Goal: Task Accomplishment & Management: Manage account settings

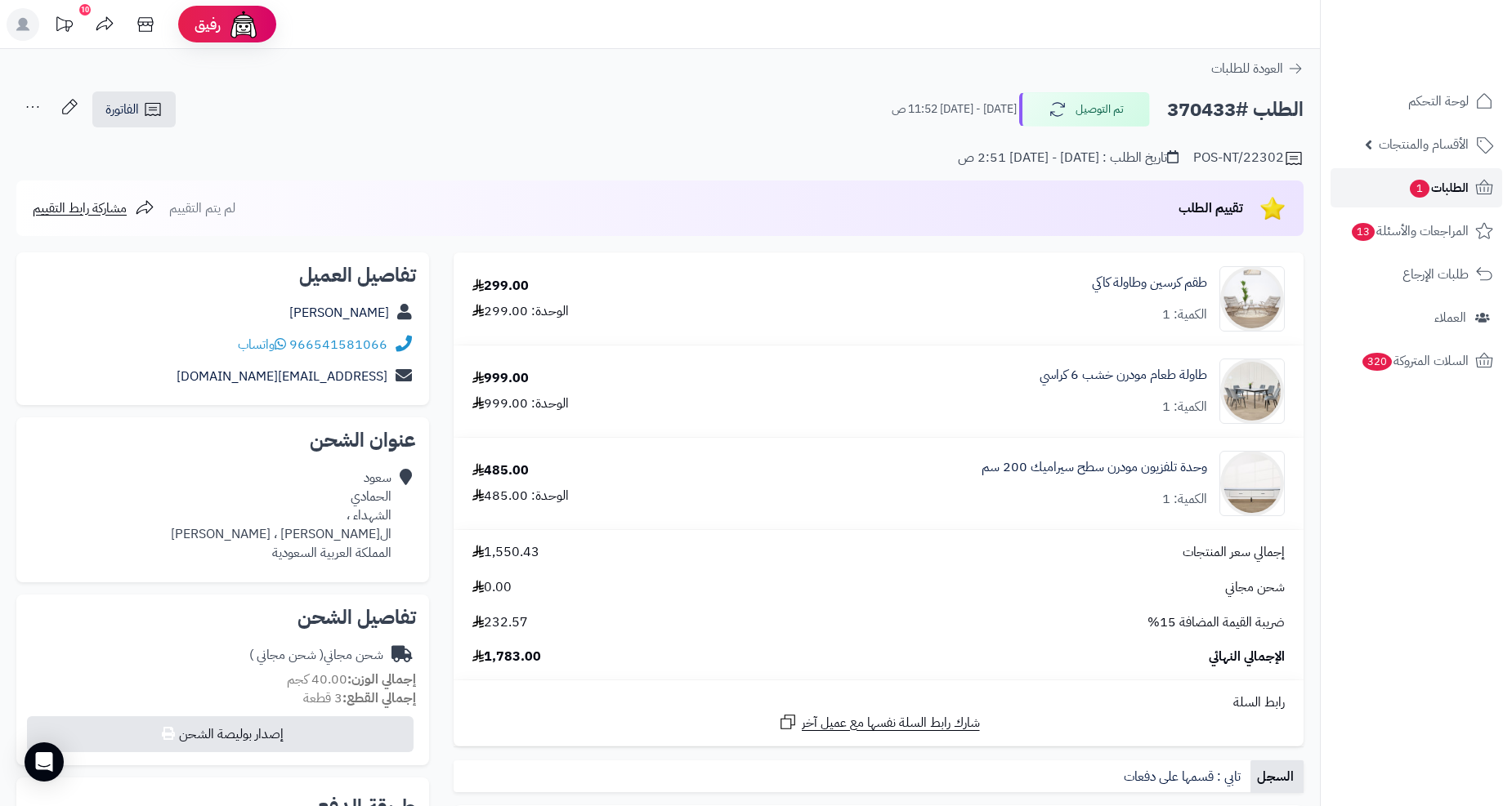
click at [1401, 193] on link "الطلبات 1" at bounding box center [1416, 188] width 171 height 40
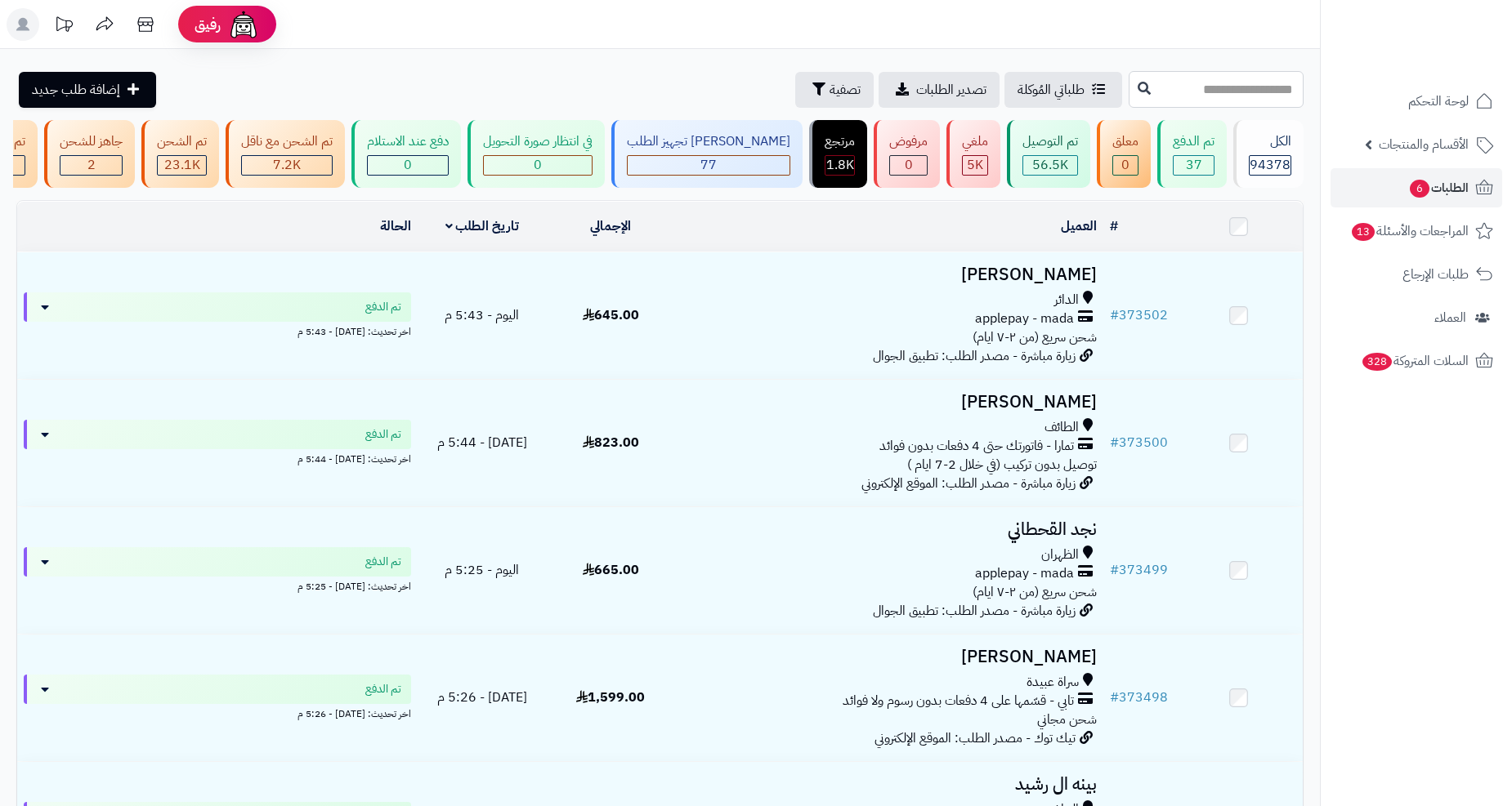
click at [1129, 83] on input "text" at bounding box center [1216, 89] width 175 height 37
paste input "******"
type input "******"
click at [1131, 94] on button at bounding box center [1144, 88] width 24 height 31
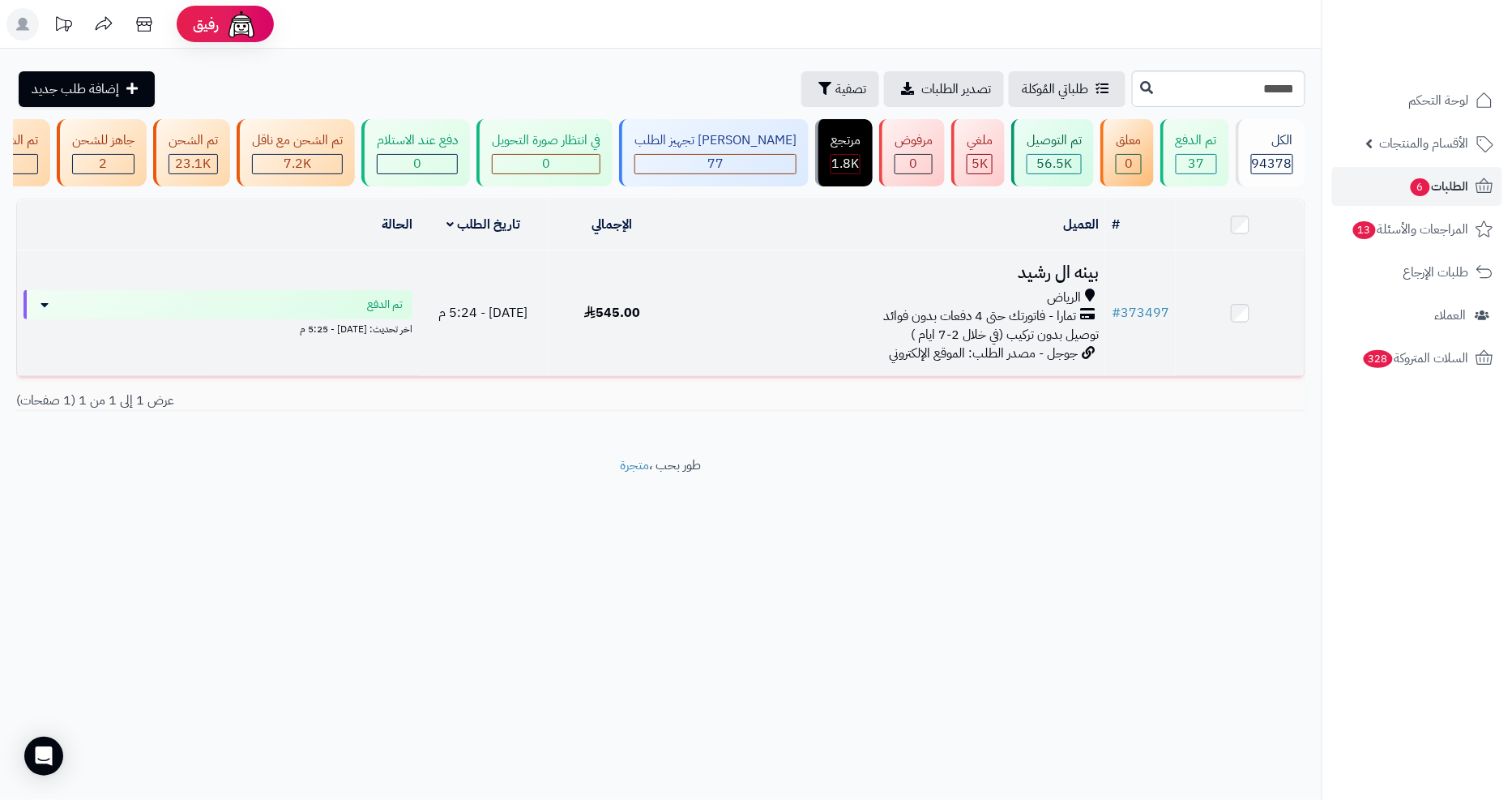
click at [763, 362] on td "بينه ال رشيد الرياض تمارا - فاتورتك حتى 4 دفعات بدون فوائد توصيل بدون تركيب (في…" at bounding box center [891, 313] width 429 height 125
click at [773, 322] on div "تمارا - فاتورتك حتى 4 دفعات بدون فوائد" at bounding box center [891, 317] width 416 height 19
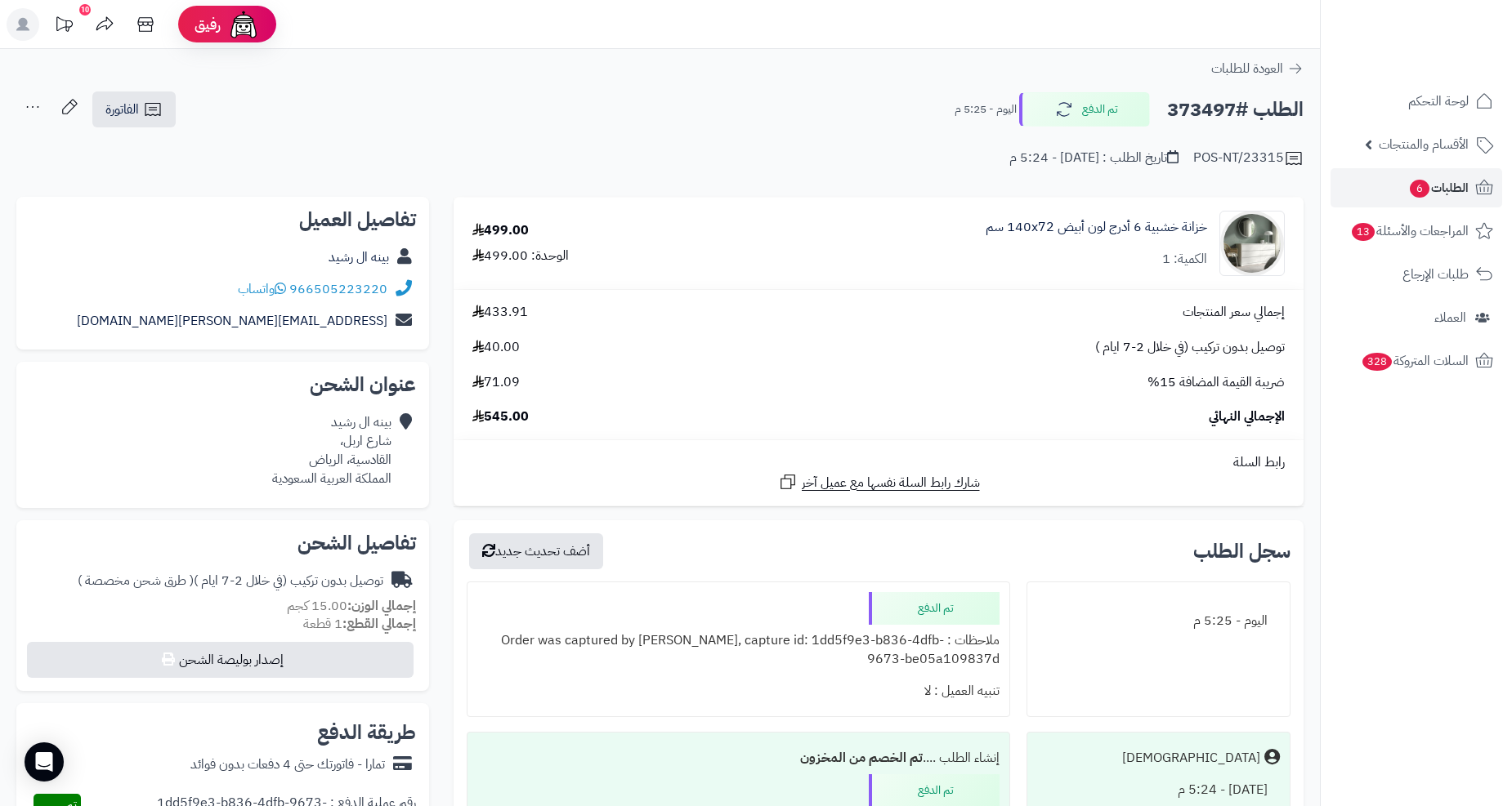
click at [339, 582] on div "توصيل بدون تركيب (في خلال 2-7 ايام ) ( طرق شحن مخصصة )" at bounding box center [230, 581] width 305 height 19
copy div "توصيل بدون تركيب (في خلال 2-7 ايام ) ( طرق شحن مخصصة )"
click at [337, 572] on div "توصيل بدون تركيب (في خلال 2-7 ايام ) ( طرق شحن مخصصة )" at bounding box center [230, 581] width 305 height 19
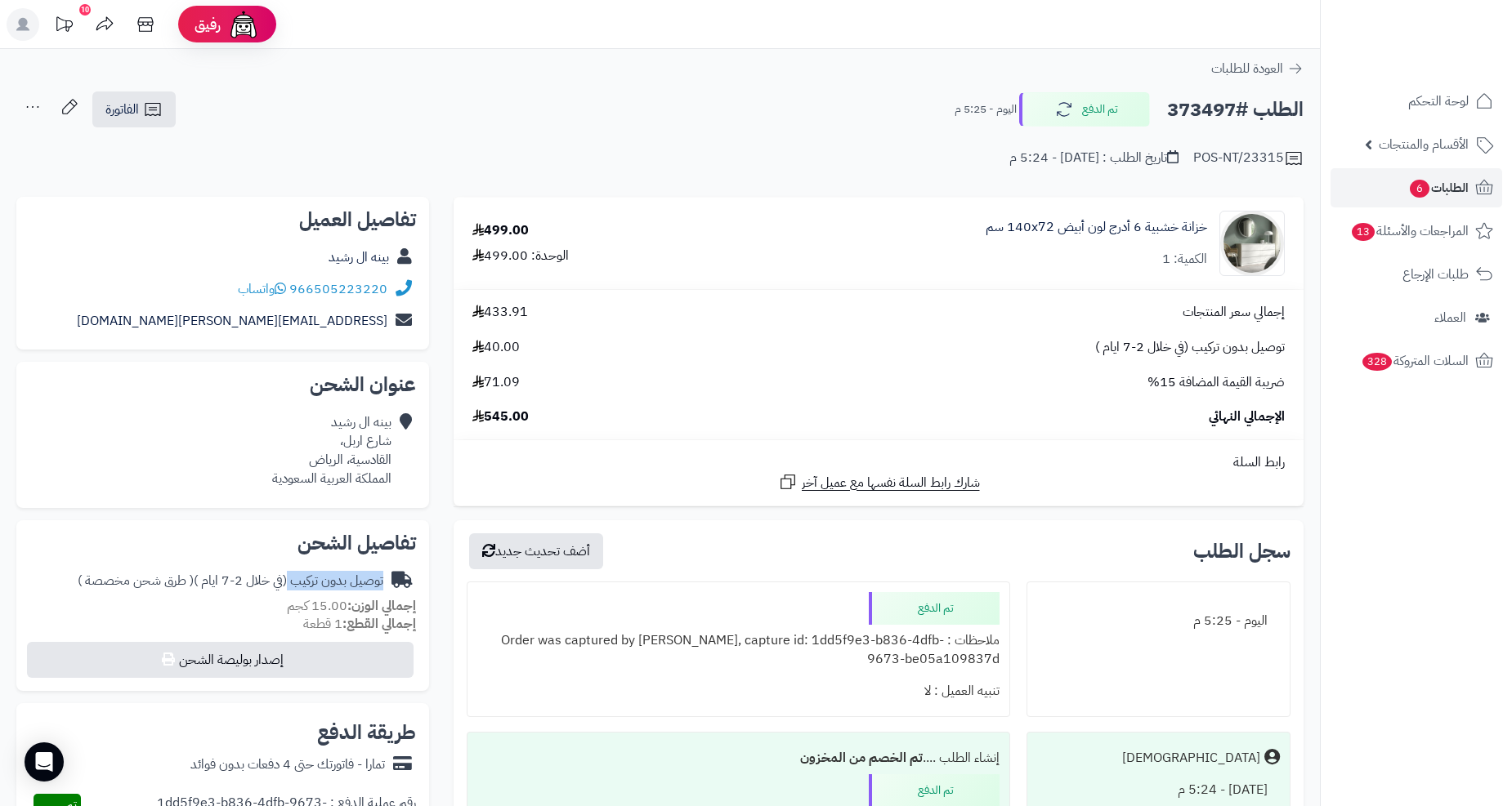
drag, startPoint x: 290, startPoint y: 582, endPoint x: 391, endPoint y: 577, distance: 101.1
click at [391, 577] on div "توصيل بدون تركيب (في خلال 2-7 ايام ) ( طرق شحن مخصصة )" at bounding box center [222, 581] width 386 height 32
copy div "توصيل بدون تركيب"
click at [1391, 202] on link "الطلبات 6" at bounding box center [1416, 188] width 171 height 40
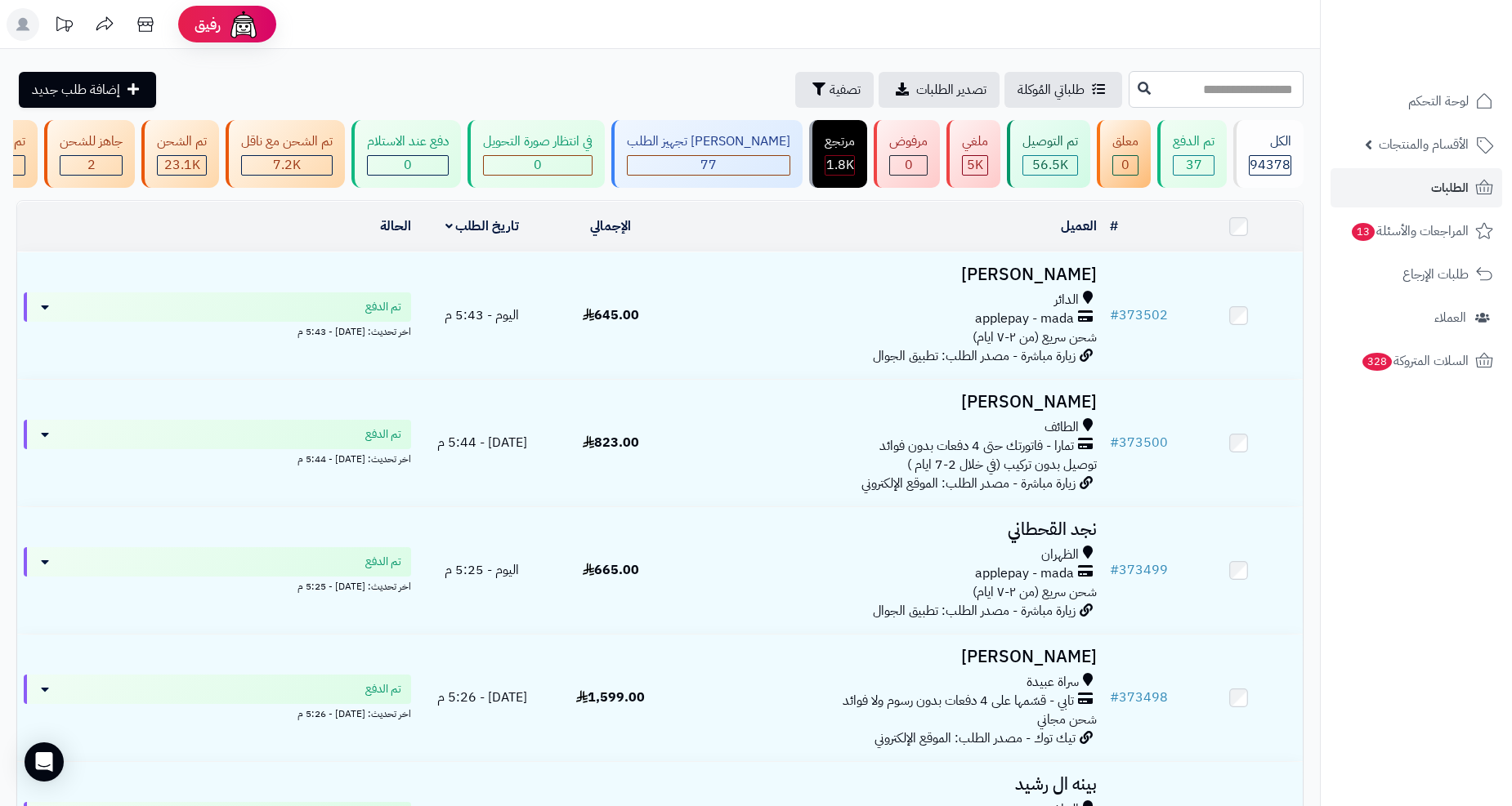
click at [1186, 95] on input "text" at bounding box center [1216, 89] width 175 height 37
paste input "******"
type input "******"
click at [1131, 90] on button at bounding box center [1144, 88] width 24 height 31
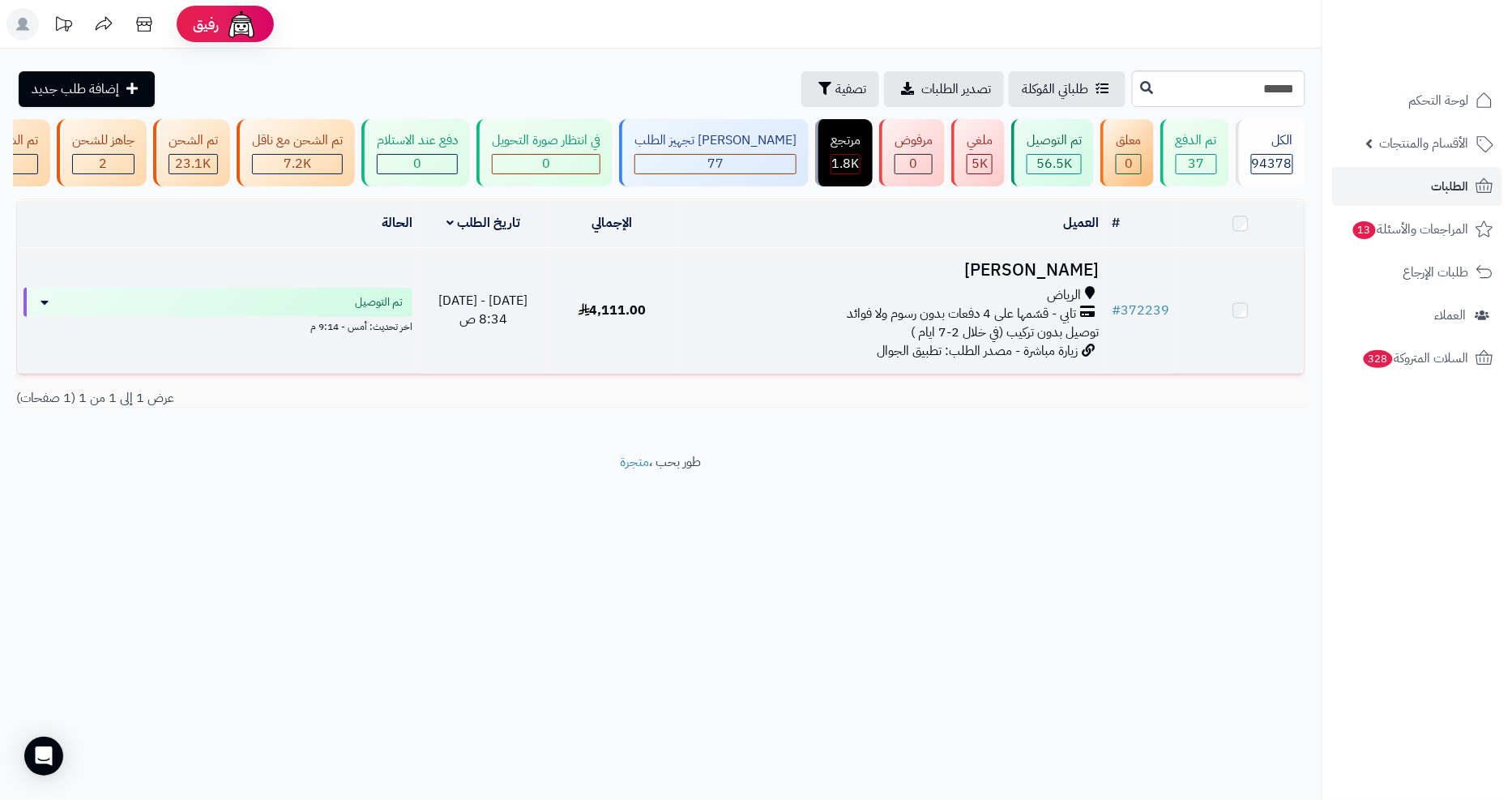
click at [892, 278] on h3 "[PERSON_NAME]" at bounding box center [891, 270] width 416 height 19
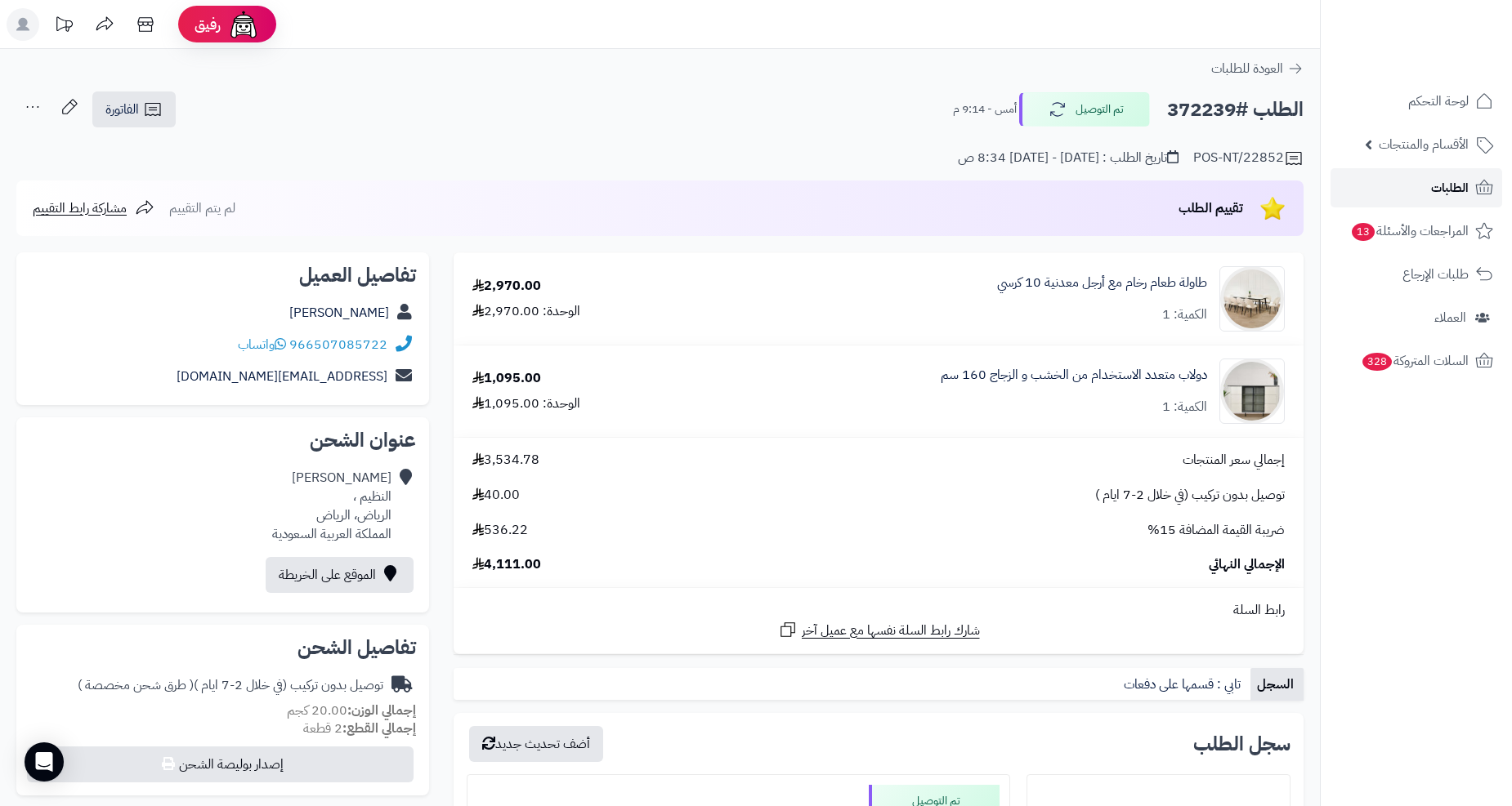
click at [1350, 182] on link "الطلبات" at bounding box center [1416, 188] width 171 height 40
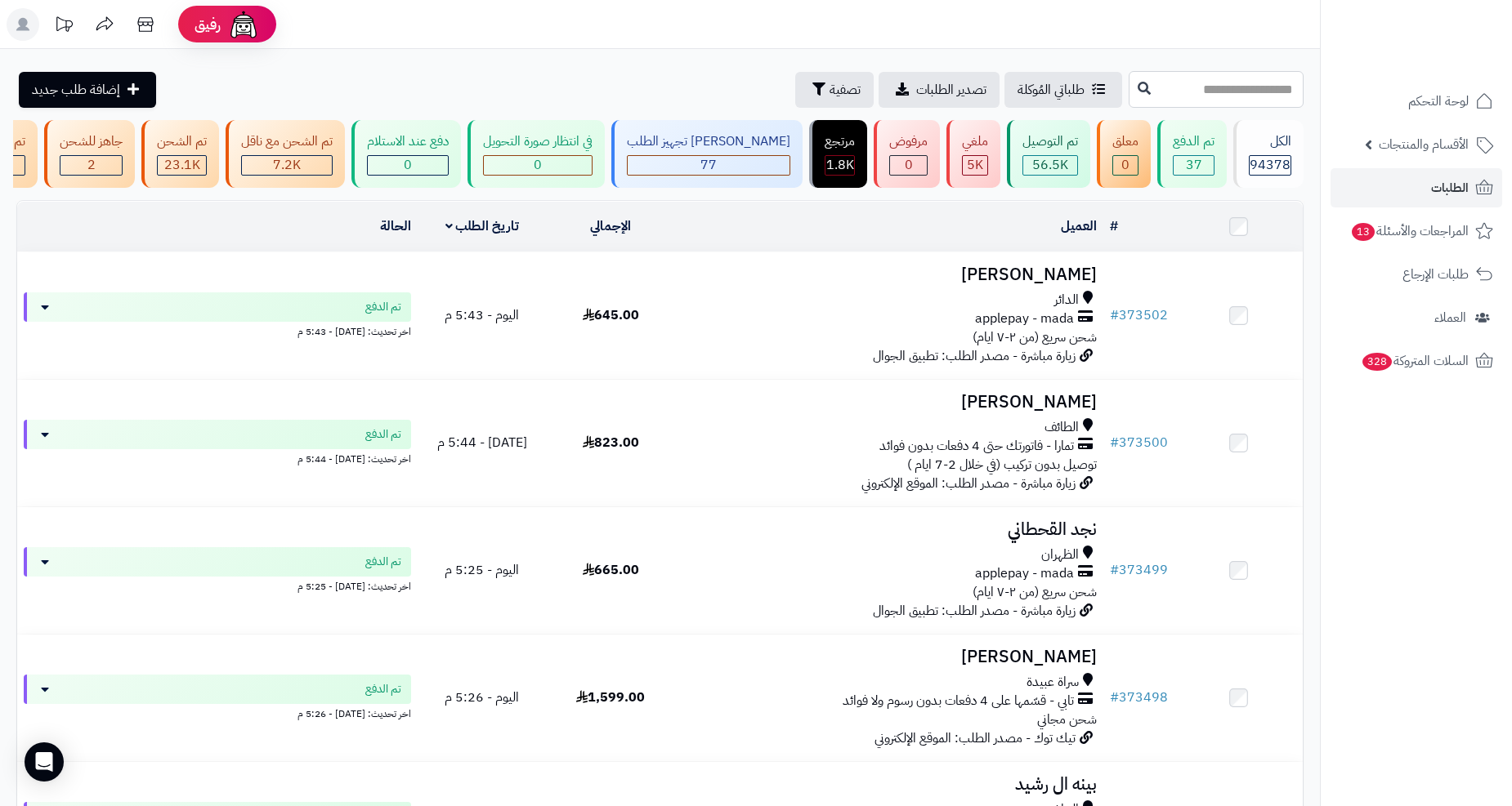
click at [1129, 96] on input "text" at bounding box center [1216, 89] width 175 height 37
paste input "******"
type input "******"
click at [1131, 95] on button at bounding box center [1144, 88] width 24 height 31
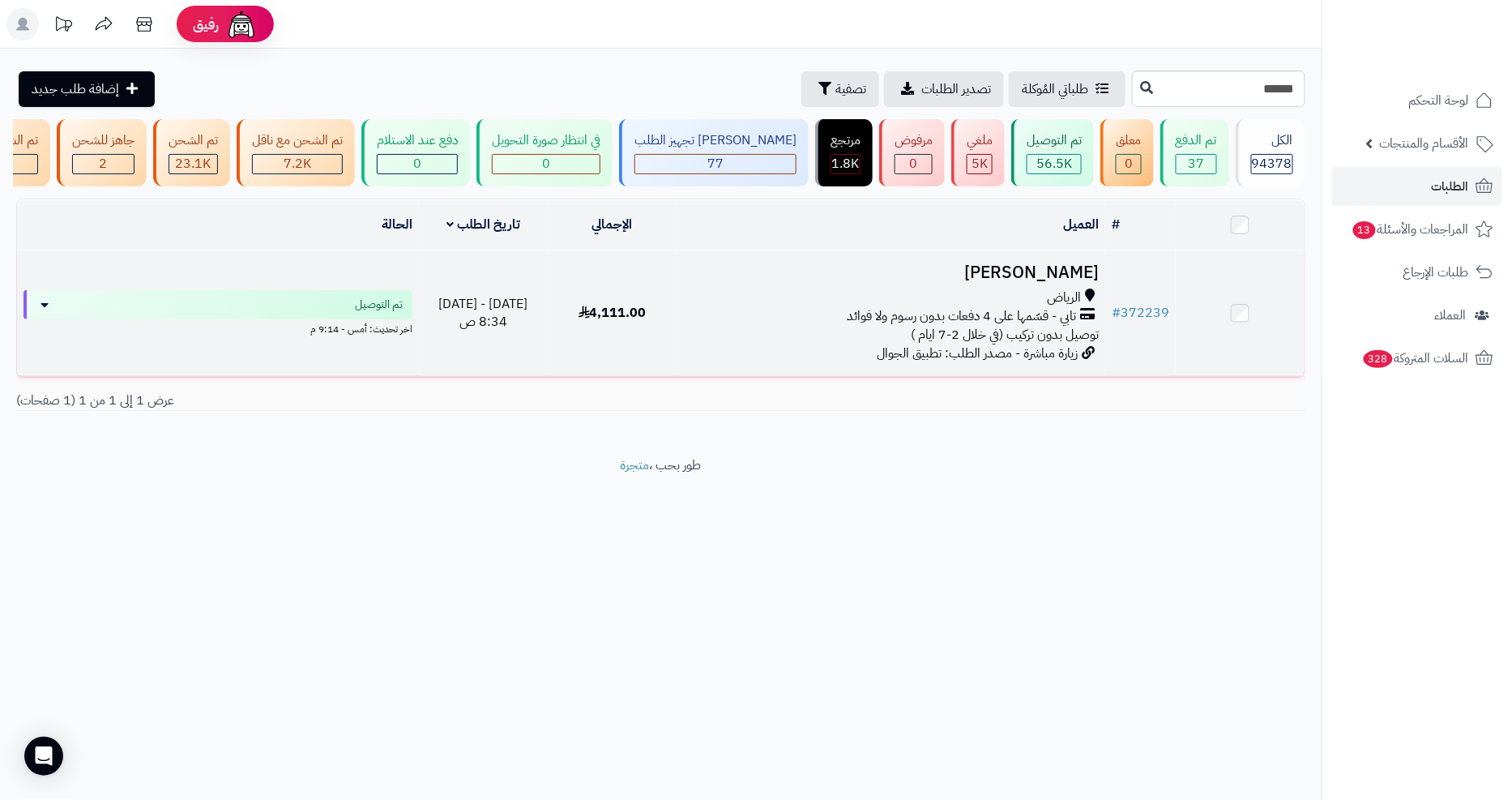
click at [817, 294] on td "Duha Alanazi الرياض تابي - قسّمها على 4 دفعات بدون رسوم ولا فوائد توصيل بدون تر…" at bounding box center [891, 313] width 429 height 125
click at [779, 302] on div "الرياض" at bounding box center [891, 298] width 416 height 19
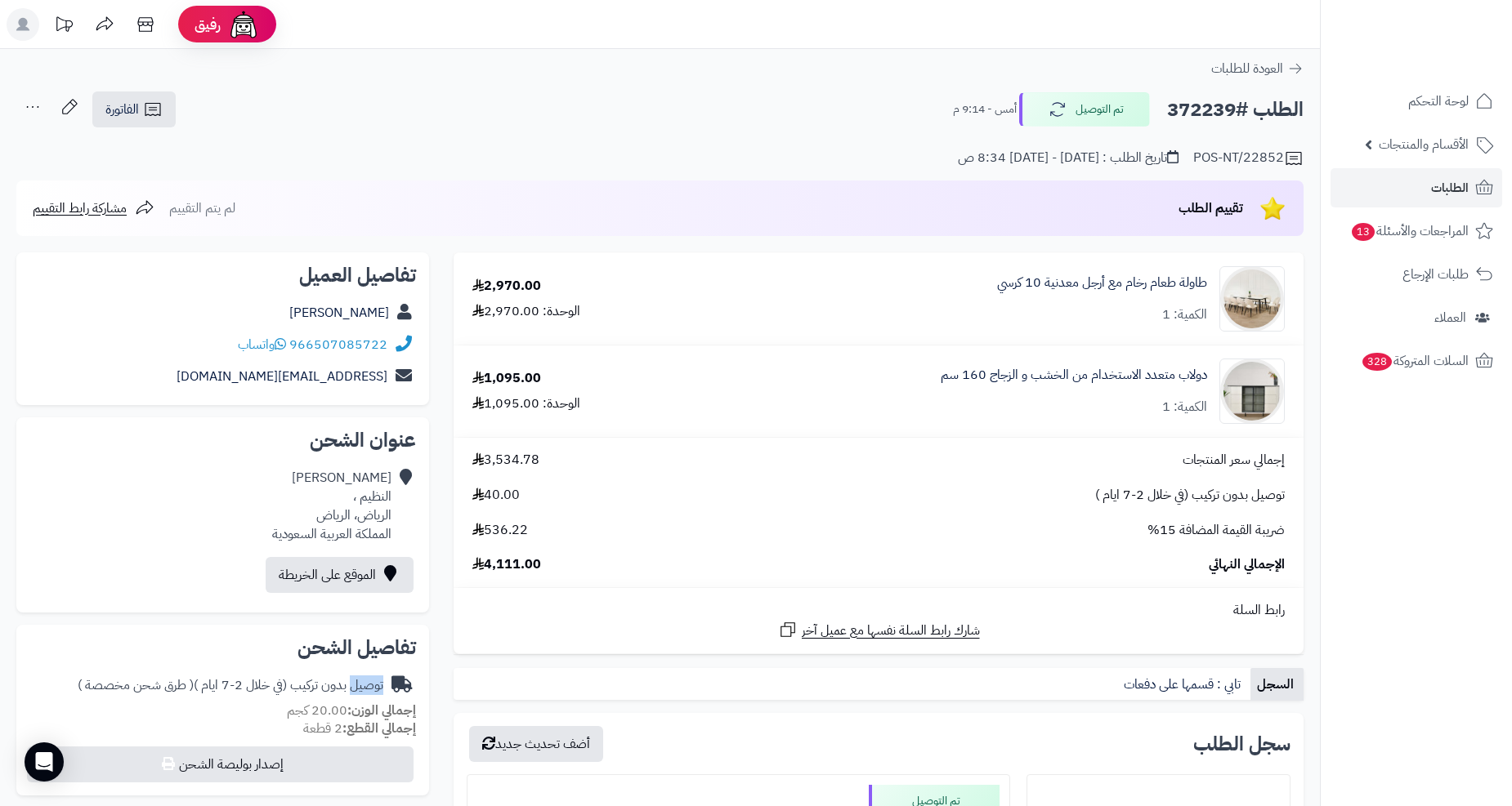
drag, startPoint x: 385, startPoint y: 686, endPoint x: 354, endPoint y: 689, distance: 31.1
click at [354, 689] on div "توصيل بدون تركيب (في خلال 2-7 ايام ) ( طرق شحن مخصصة )" at bounding box center [222, 685] width 386 height 32
click at [377, 691] on div "توصيل بدون تركيب (في خلال 2-7 ايام ) ( طرق شحن مخصصة )" at bounding box center [230, 685] width 305 height 19
drag, startPoint x: 384, startPoint y: 691, endPoint x: 293, endPoint y: 689, distance: 91.0
click at [293, 689] on div "توصيل بدون تركيب (في خلال 2-7 ايام ) ( طرق شحن مخصصة )" at bounding box center [222, 685] width 386 height 32
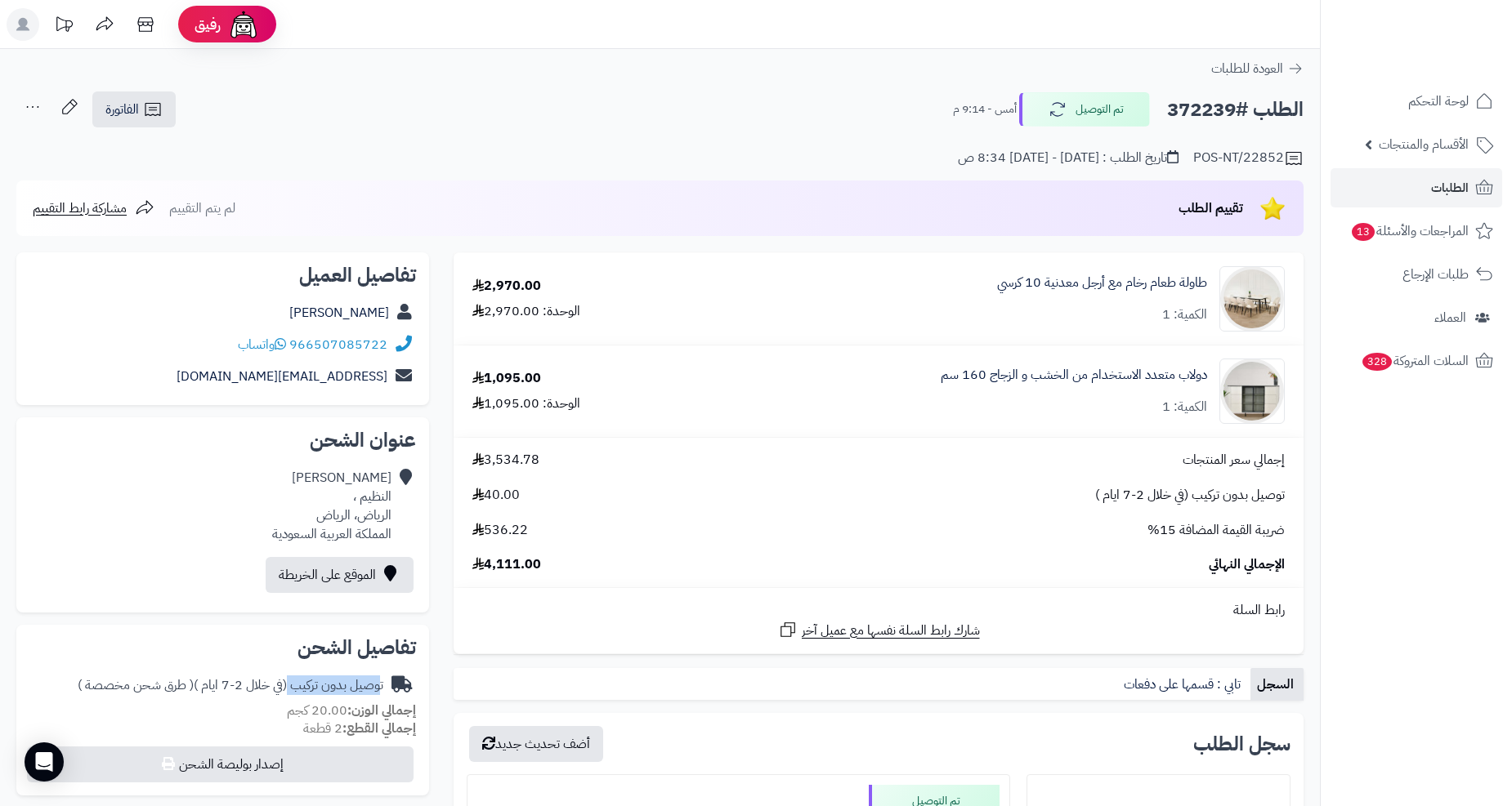
copy div "توصيل بدون تركيب"
click at [134, 125] on link "الفاتورة" at bounding box center [134, 109] width 83 height 36
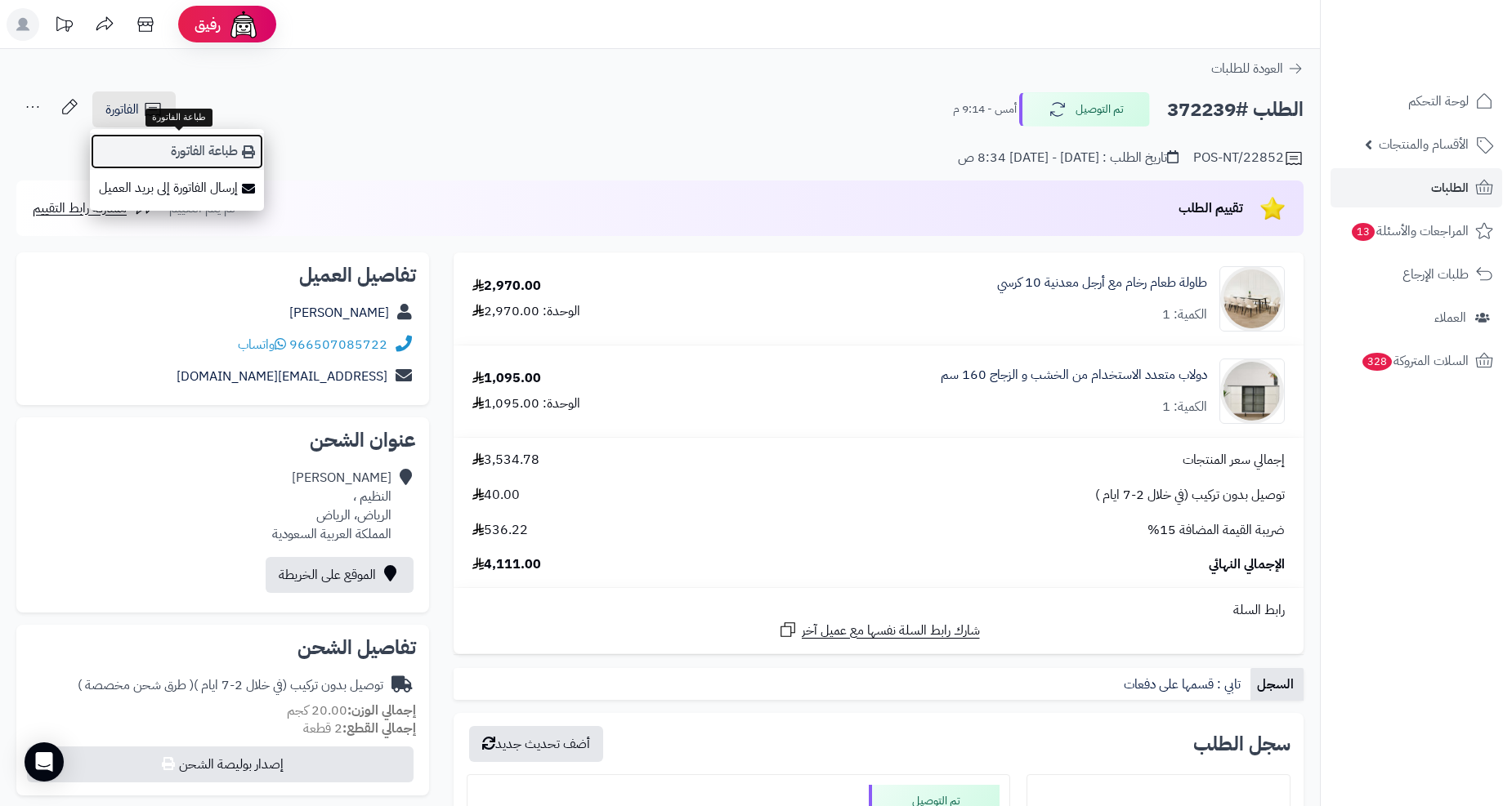
click at [151, 159] on link "طباعة الفاتورة" at bounding box center [176, 151] width 174 height 37
